Goal: Task Accomplishment & Management: Use online tool/utility

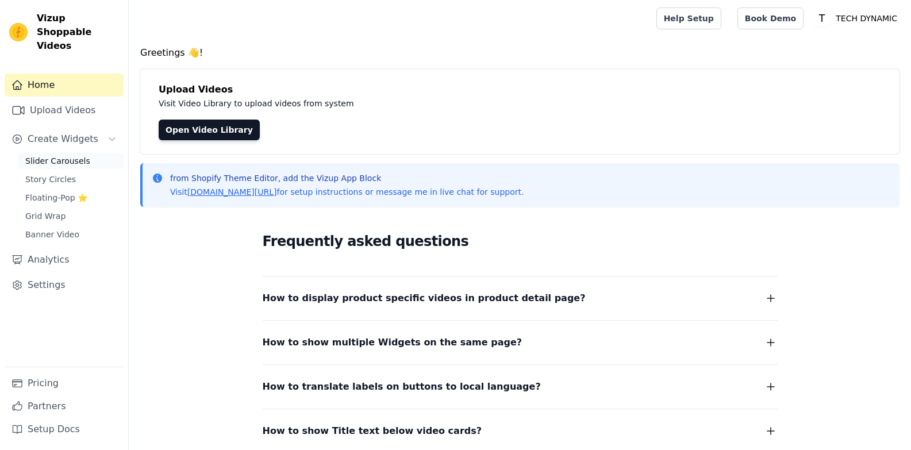
click at [63, 155] on span "Slider Carousels" at bounding box center [57, 160] width 65 height 11
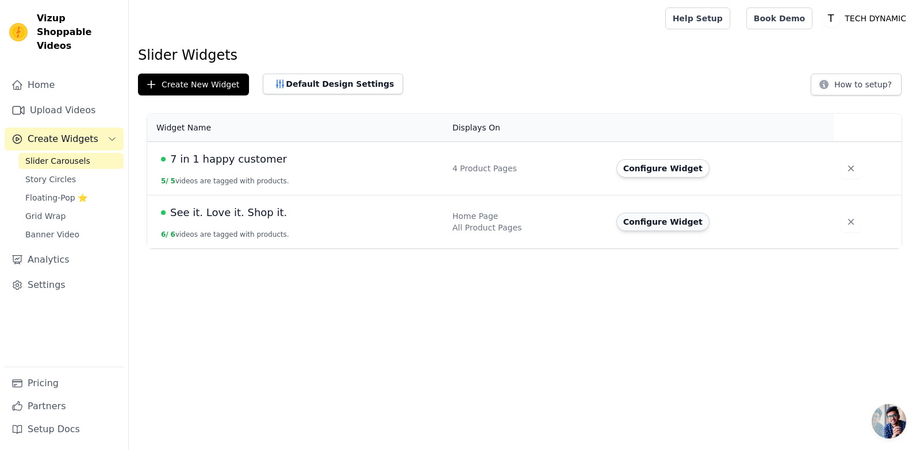
click at [662, 216] on button "Configure Widget" at bounding box center [662, 222] width 93 height 18
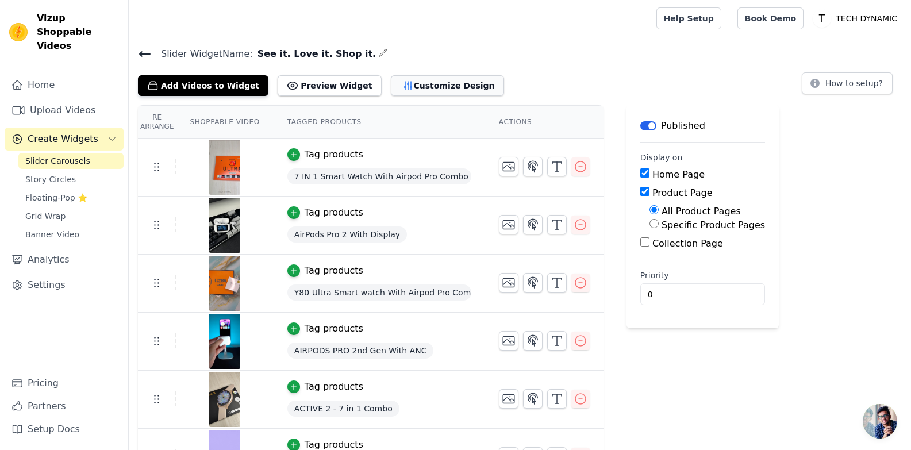
click at [410, 79] on button "Customize Design" at bounding box center [447, 85] width 113 height 21
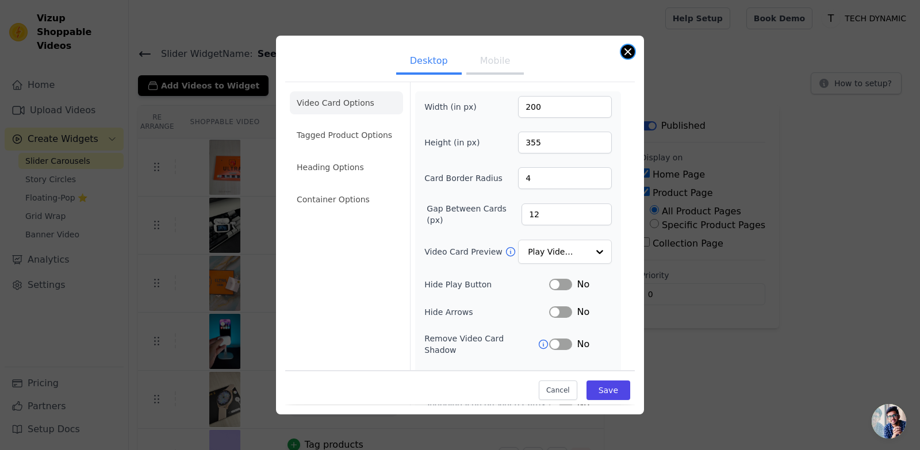
click at [622, 52] on button "Close modal" at bounding box center [628, 52] width 14 height 14
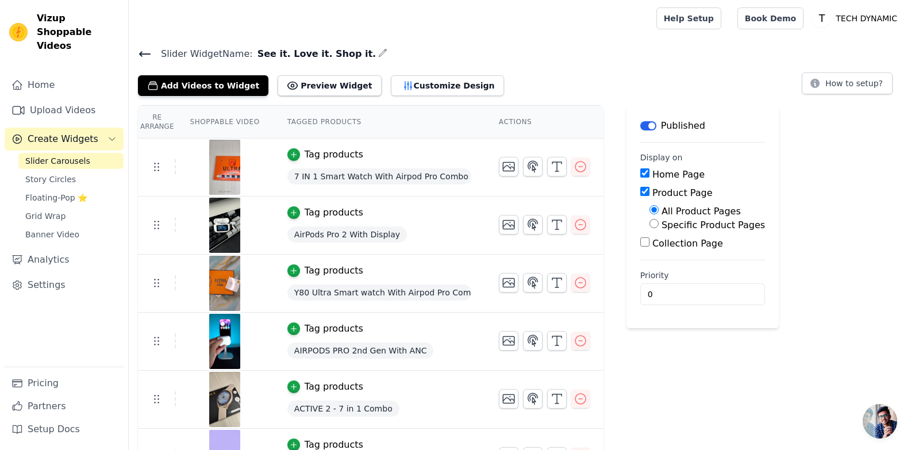
click at [143, 53] on icon at bounding box center [145, 54] width 10 height 5
